Goal: Use online tool/utility: Utilize a website feature to perform a specific function

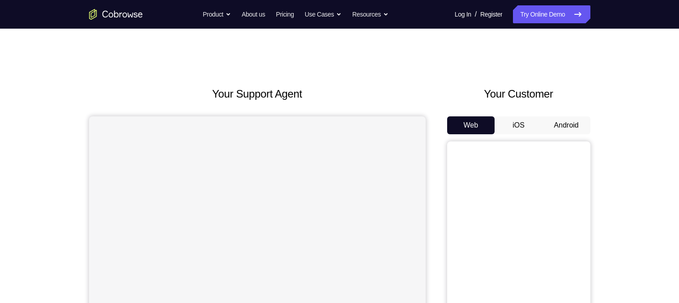
click at [554, 118] on button "Android" at bounding box center [567, 125] width 48 height 18
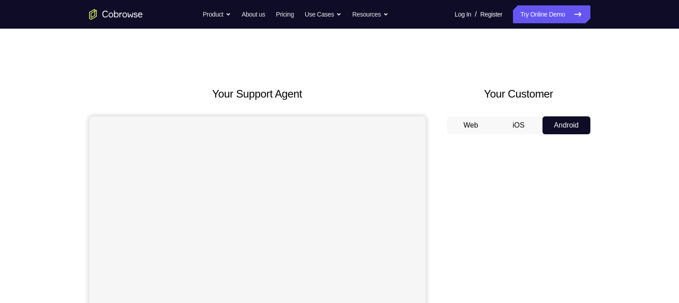
click at [519, 122] on button "iOS" at bounding box center [519, 125] width 48 height 18
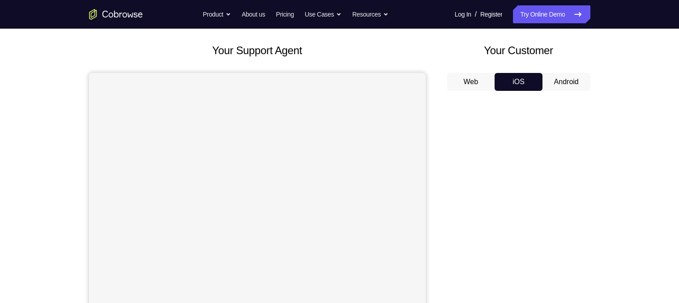
scroll to position [50, 0]
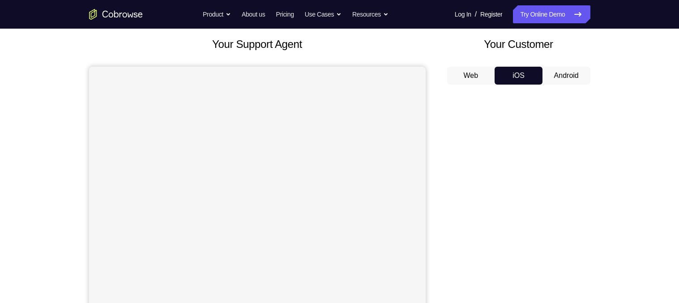
click at [563, 73] on button "Android" at bounding box center [567, 76] width 48 height 18
click at [523, 71] on button "iOS" at bounding box center [519, 76] width 48 height 18
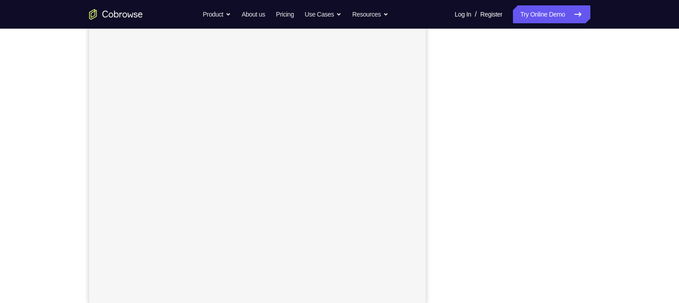
scroll to position [111, 0]
click at [618, 118] on div "Your Support Agent Your Customer Web iOS Android Next Steps We’d be happy to gi…" at bounding box center [339, 213] width 573 height 591
